Goal: Information Seeking & Learning: Learn about a topic

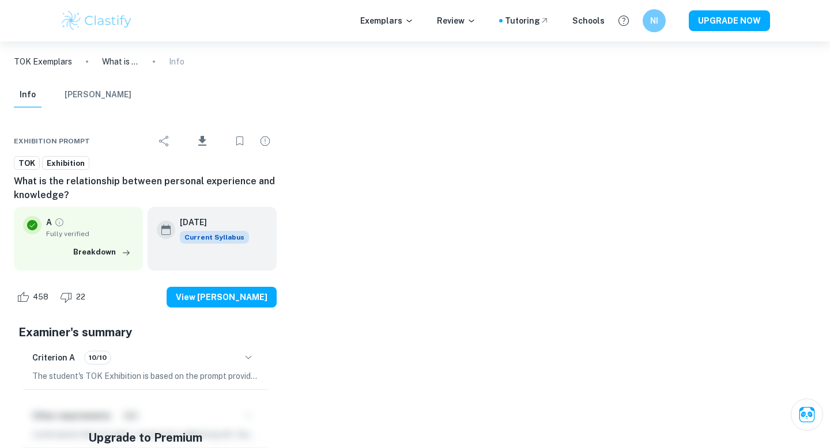
click at [111, 20] on img at bounding box center [96, 20] width 73 height 23
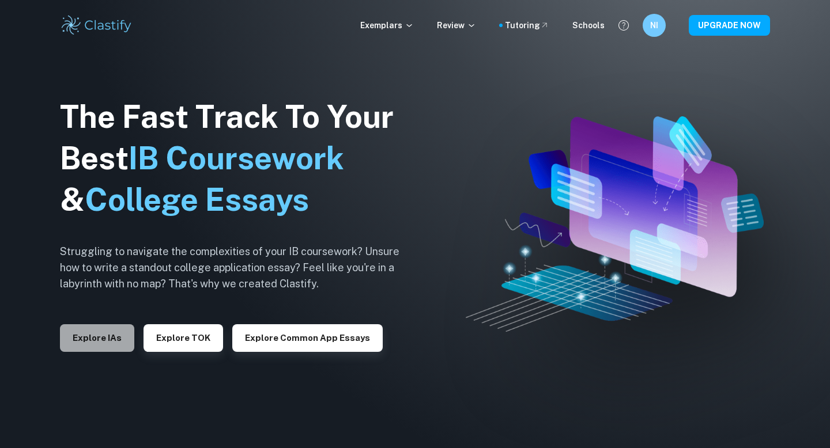
click at [100, 333] on button "Explore IAs" at bounding box center [97, 338] width 74 height 28
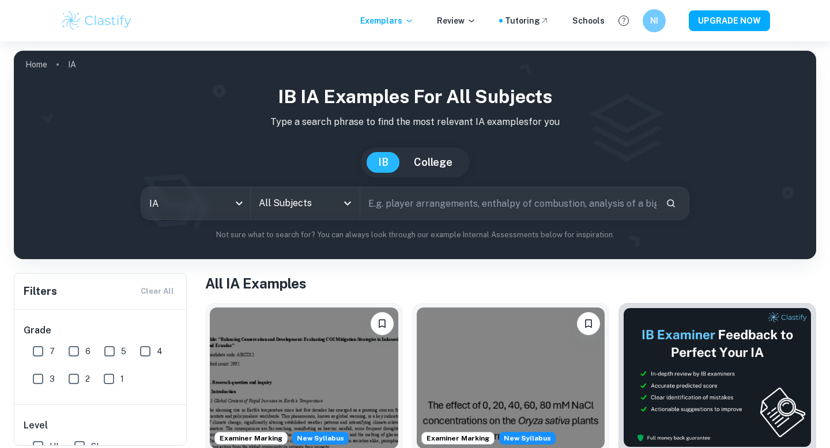
click at [80, 353] on input "6" at bounding box center [73, 351] width 23 height 23
checkbox input "true"
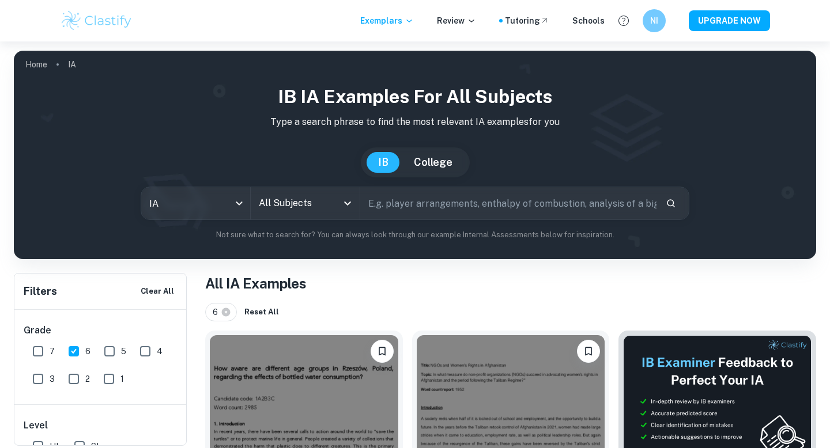
click at [50, 353] on span "7" at bounding box center [52, 351] width 5 height 13
click at [50, 353] on input "7" at bounding box center [38, 351] width 23 height 23
checkbox input "true"
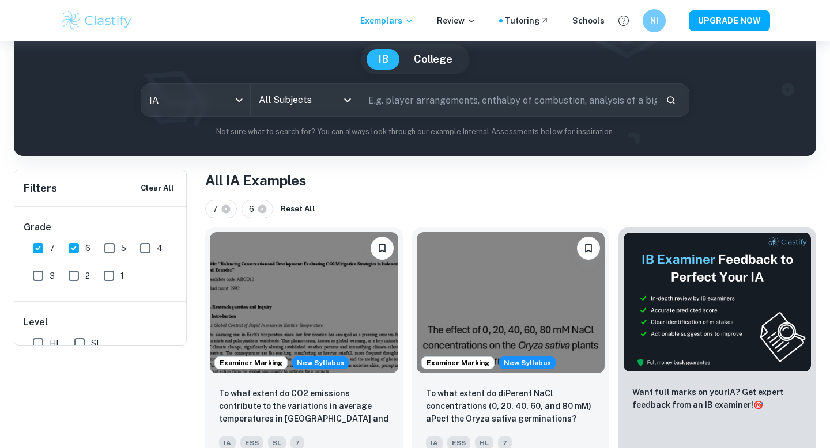
scroll to position [5, 0]
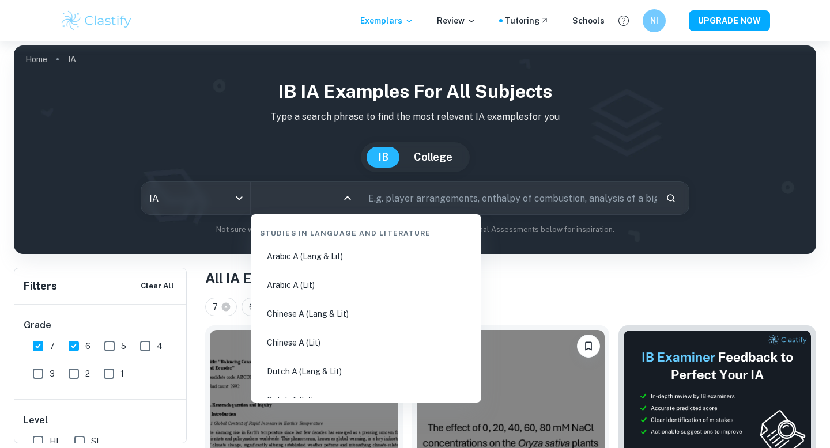
click at [309, 203] on input "All Subjects" at bounding box center [296, 198] width 81 height 22
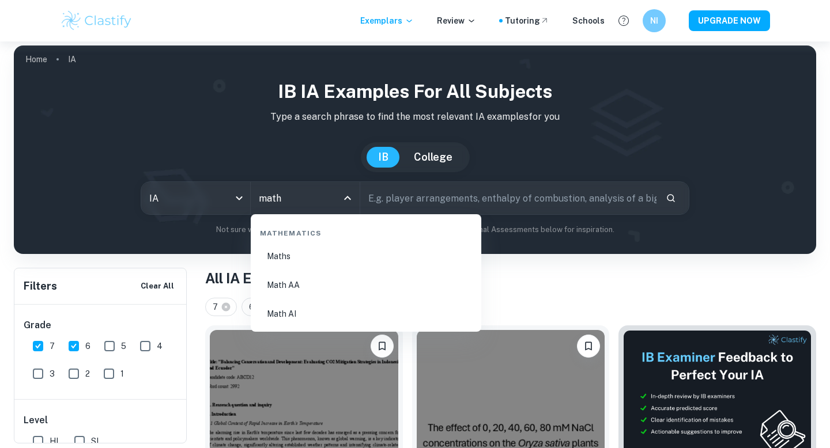
click at [283, 282] on li "Math AA" at bounding box center [365, 285] width 221 height 27
type input "Math AA"
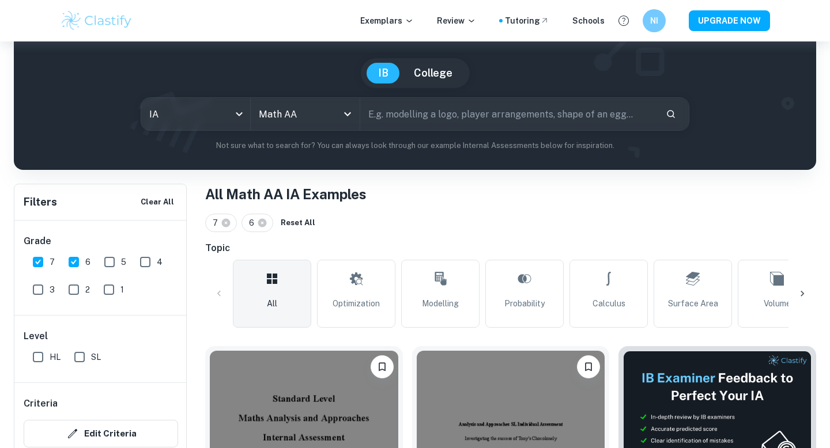
scroll to position [104, 0]
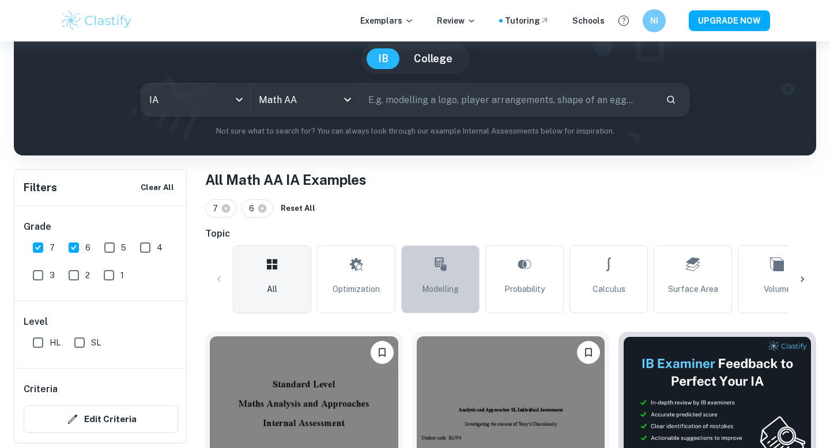
click at [444, 285] on span "Modelling" at bounding box center [440, 289] width 37 height 13
type input "Modelling"
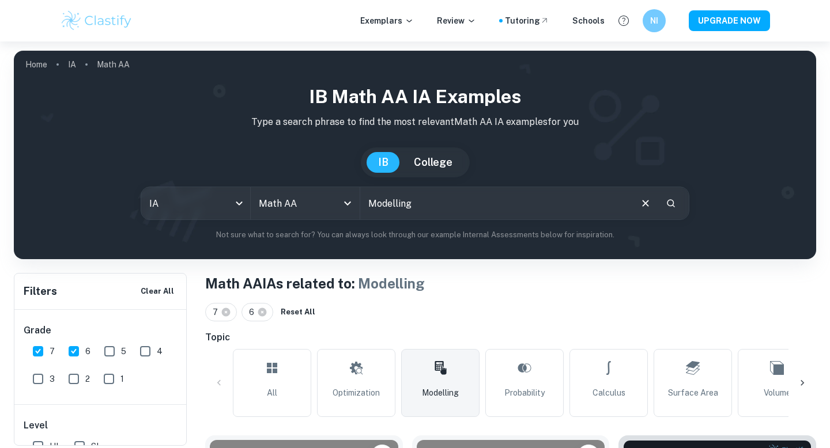
click at [800, 376] on div at bounding box center [802, 383] width 28 height 28
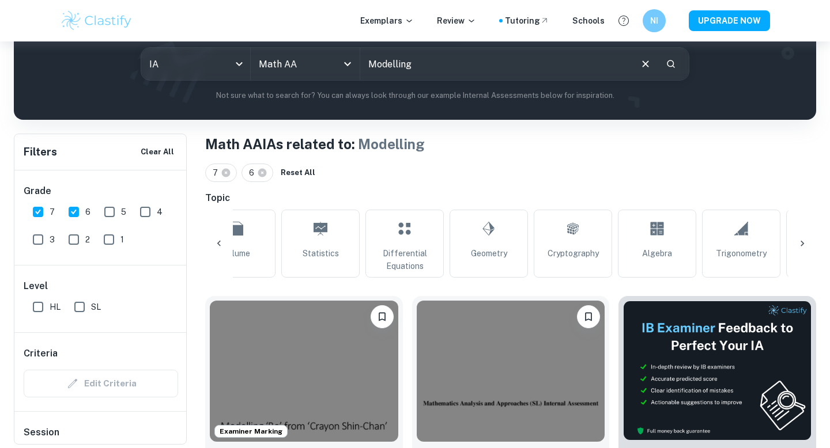
scroll to position [141, 0]
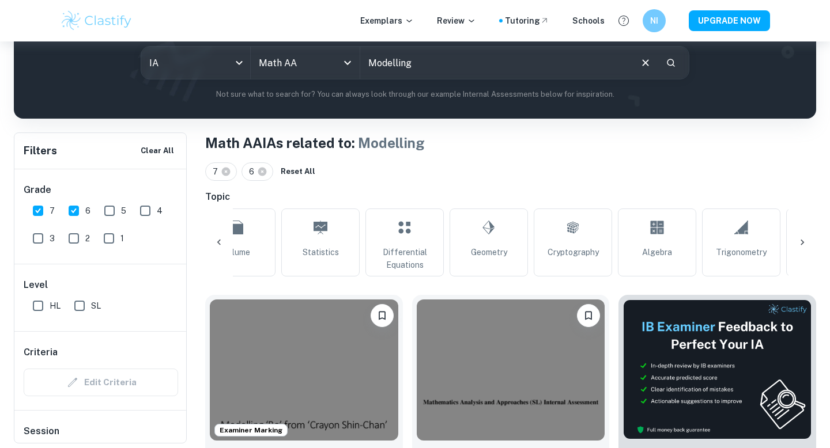
click at [804, 239] on icon at bounding box center [802, 243] width 12 height 12
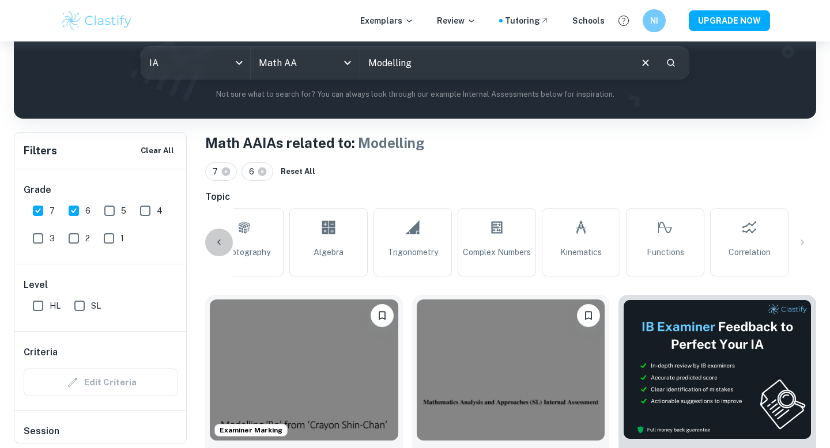
click at [213, 248] on icon at bounding box center [219, 243] width 12 height 12
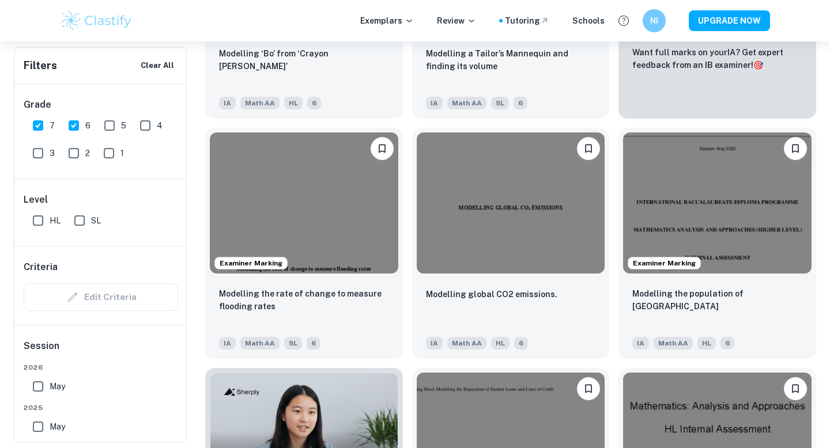
scroll to position [0, 0]
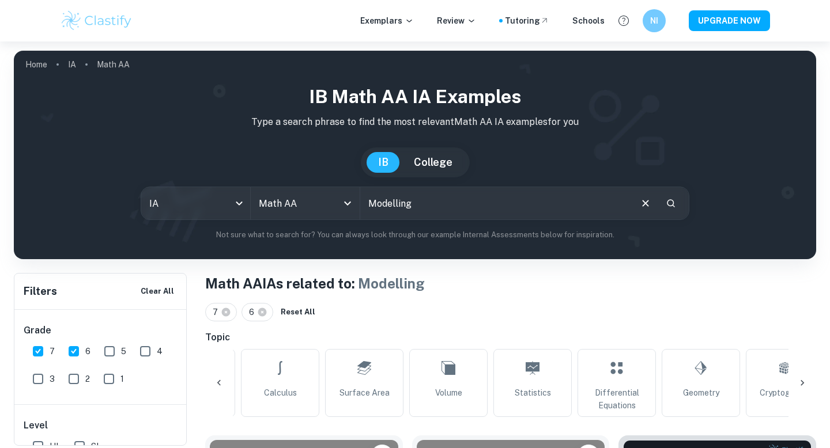
click at [401, 203] on input "Modelling" at bounding box center [495, 203] width 270 height 32
drag, startPoint x: 419, startPoint y: 205, endPoint x: 371, endPoint y: 205, distance: 47.8
click at [371, 205] on input "Modelling" at bounding box center [495, 203] width 270 height 32
type input "Sport"
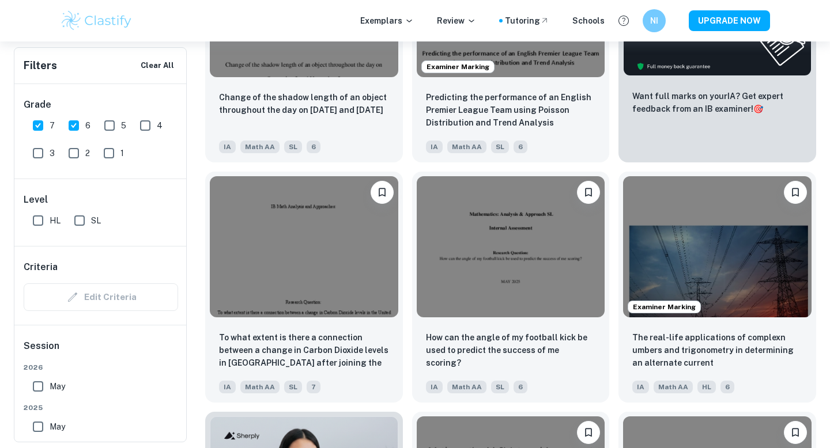
scroll to position [509, 0]
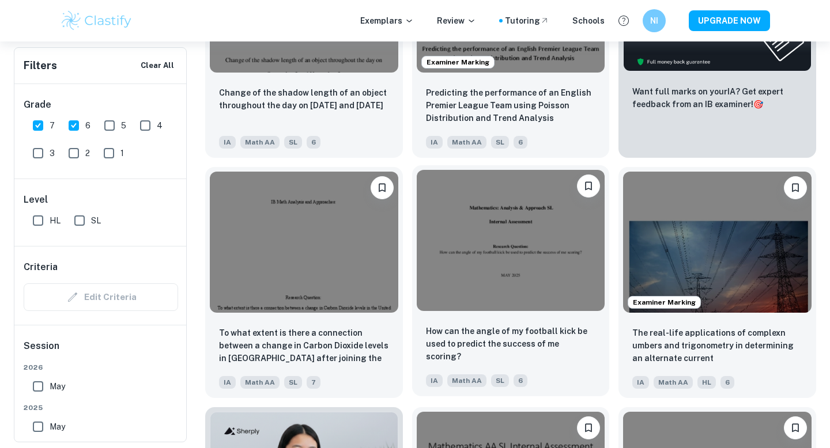
click at [527, 262] on img at bounding box center [511, 240] width 188 height 141
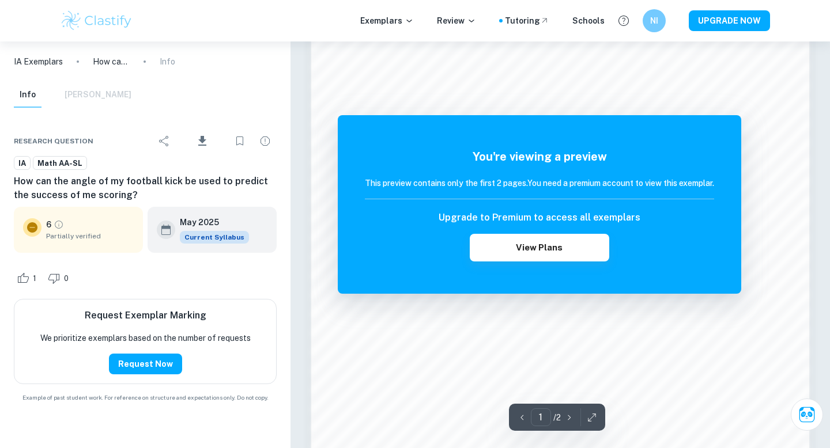
scroll to position [789, 0]
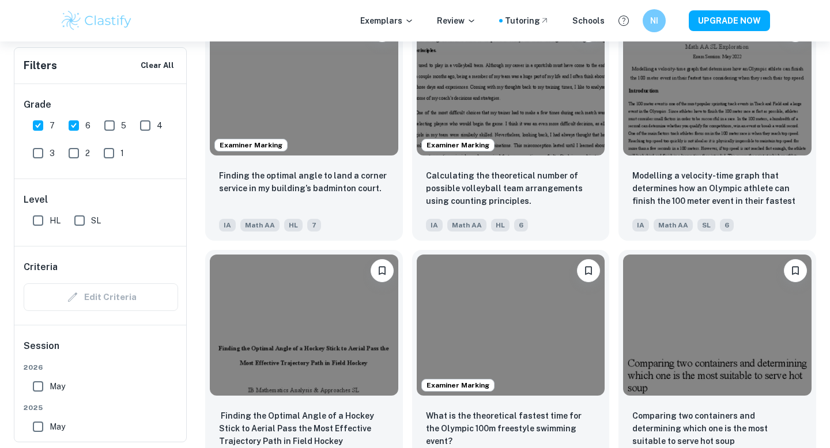
scroll to position [1385, 0]
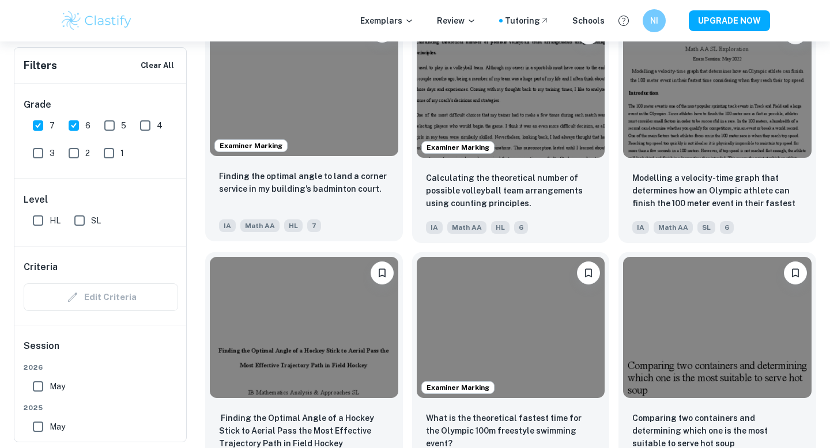
click at [282, 102] on img at bounding box center [304, 85] width 188 height 141
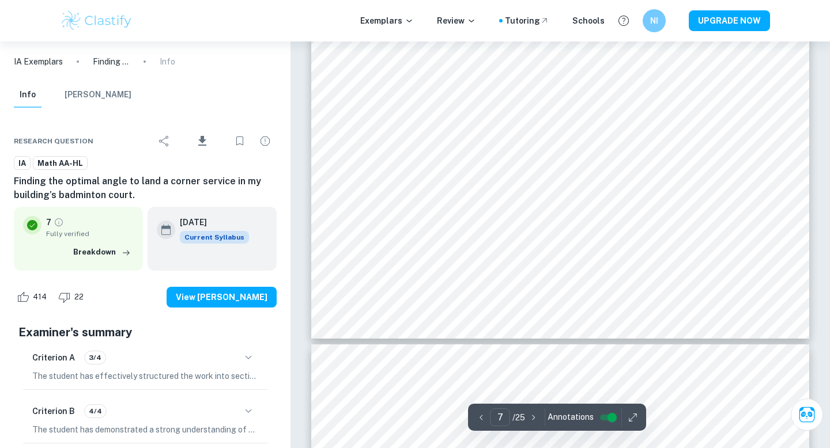
scroll to position [4842, 0]
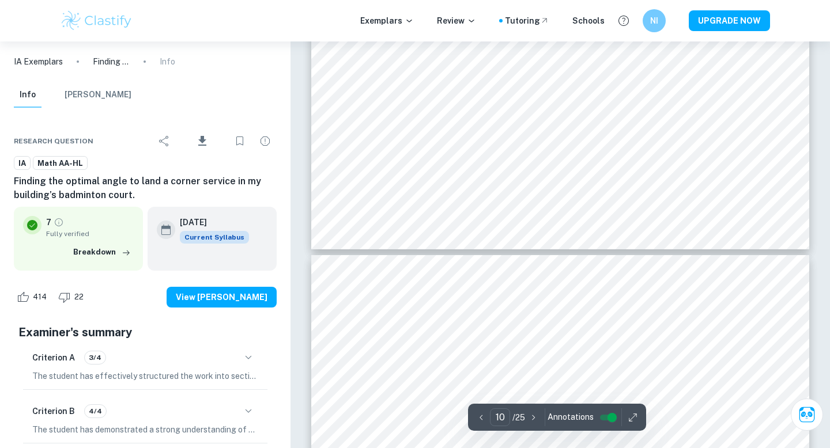
type input "11"
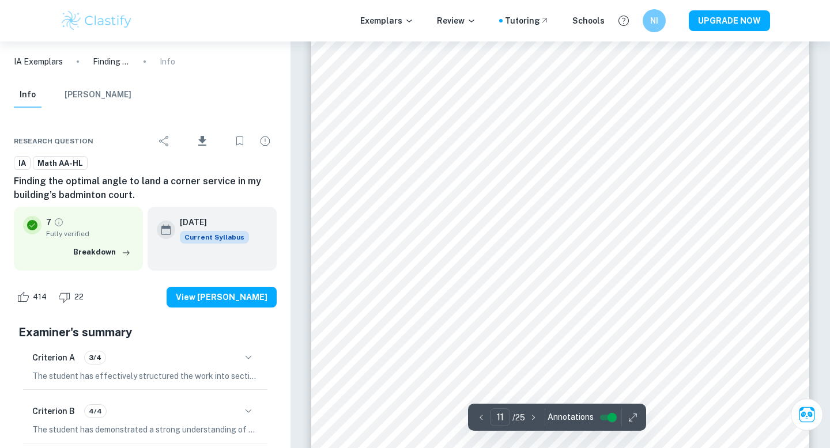
scroll to position [7502, 0]
